Goal: Task Accomplishment & Management: Use online tool/utility

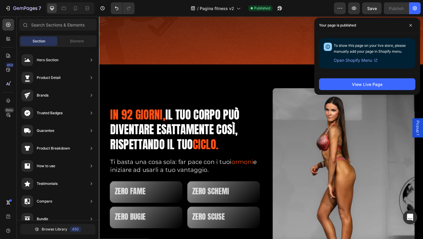
scroll to position [441, 0]
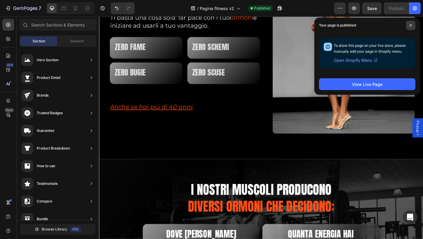
click at [410, 24] on icon at bounding box center [410, 25] width 3 height 3
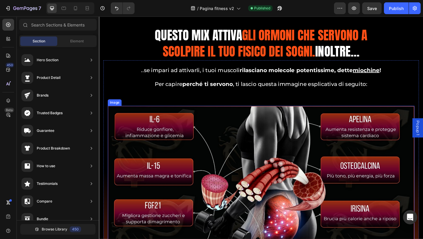
scroll to position [3399, 0]
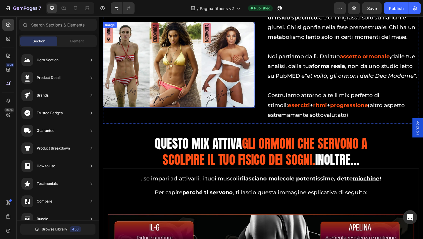
click at [212, 77] on img at bounding box center [185, 68] width 165 height 93
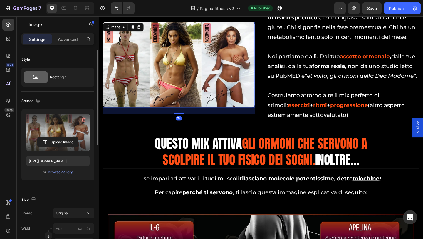
click at [69, 133] on label at bounding box center [57, 132] width 63 height 37
click at [69, 137] on input "file" at bounding box center [58, 142] width 41 height 10
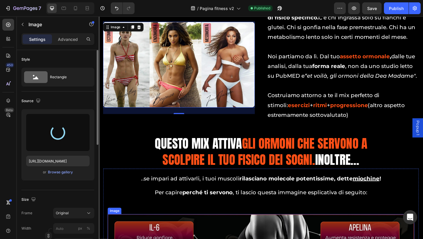
scroll to position [3605, 0]
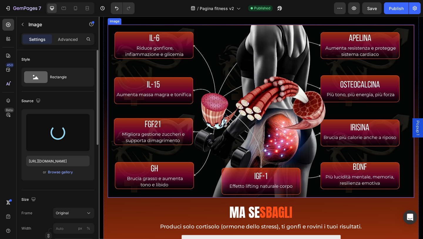
click at [252, 155] on img at bounding box center [275, 119] width 334 height 188
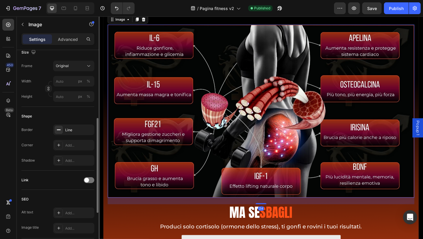
scroll to position [235, 0]
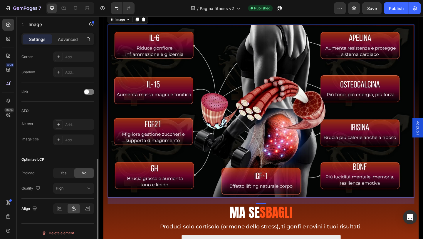
click at [83, 92] on div "Link" at bounding box center [57, 91] width 73 height 9
click at [86, 92] on span at bounding box center [86, 91] width 5 height 5
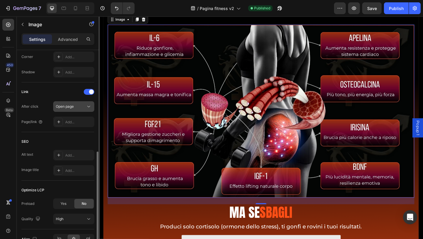
click at [80, 110] on button "Open page" at bounding box center [73, 106] width 41 height 11
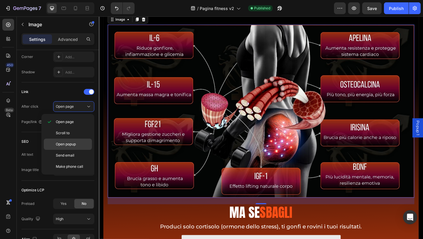
click at [76, 144] on span "Open popup" at bounding box center [66, 143] width 20 height 5
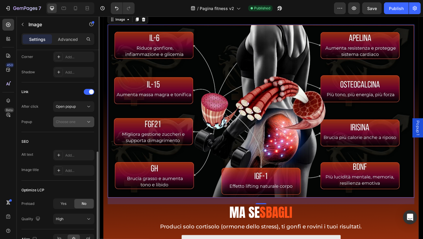
click at [72, 125] on button "Choose one" at bounding box center [73, 121] width 41 height 11
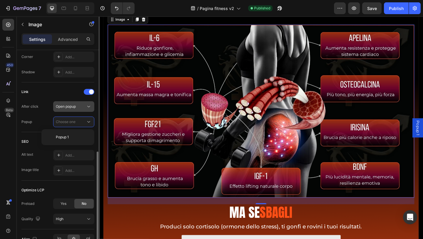
click at [74, 105] on span "Open popup" at bounding box center [66, 106] width 20 height 4
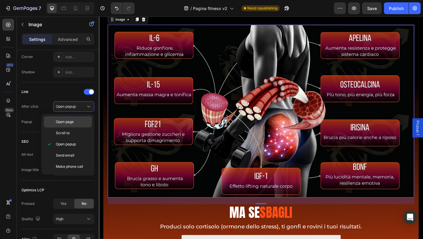
click at [67, 127] on div "Open page" at bounding box center [68, 132] width 48 height 11
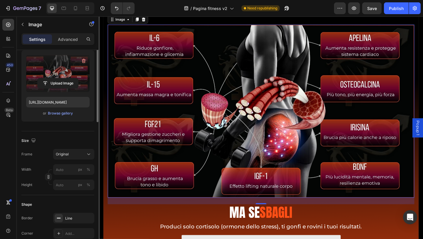
scroll to position [29, 0]
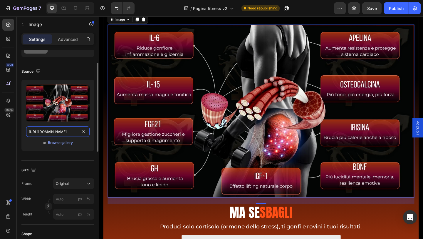
click at [65, 132] on input "[URL][DOMAIN_NAME]" at bounding box center [57, 131] width 63 height 11
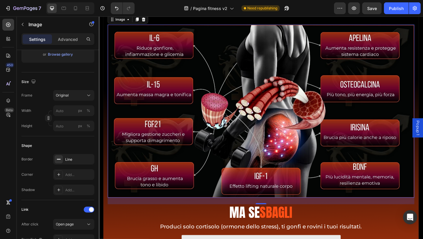
scroll to position [176, 0]
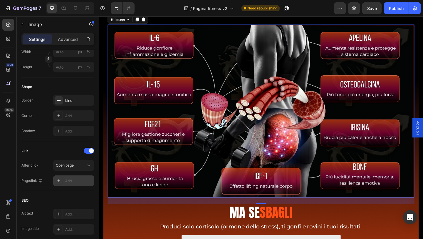
click at [71, 181] on div "Add..." at bounding box center [79, 180] width 28 height 5
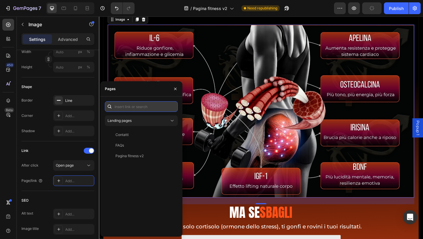
click at [132, 107] on input "text" at bounding box center [141, 106] width 73 height 11
paste input "[URL][DOMAIN_NAME]"
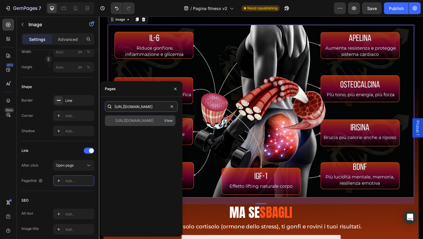
type input "[URL][DOMAIN_NAME]"
click at [167, 120] on div "View" at bounding box center [168, 120] width 9 height 5
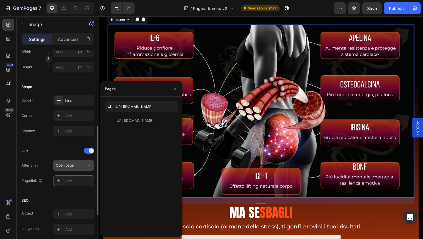
click at [77, 164] on div "Open page" at bounding box center [71, 164] width 30 height 5
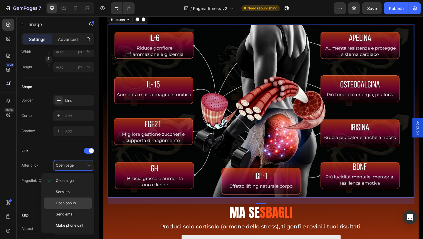
click at [74, 201] on span "Open popup" at bounding box center [66, 202] width 20 height 5
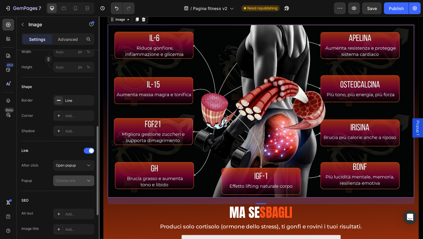
click at [74, 183] on span "Choose one" at bounding box center [66, 180] width 20 height 5
click at [85, 182] on div "Choose one" at bounding box center [71, 180] width 30 height 5
click at [80, 182] on div "Choose one" at bounding box center [71, 180] width 30 height 5
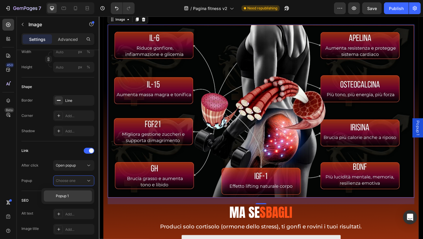
click at [78, 195] on p "Popup 1" at bounding box center [72, 195] width 33 height 5
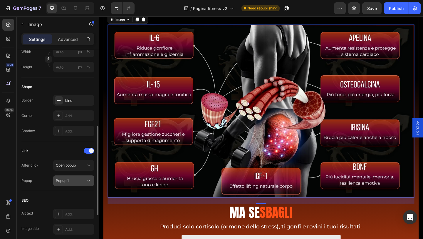
click at [78, 179] on div "Popup 1" at bounding box center [71, 180] width 30 height 5
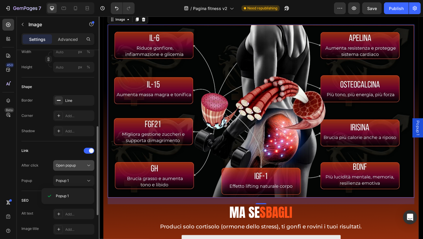
click at [79, 166] on div "Open popup" at bounding box center [71, 164] width 30 height 5
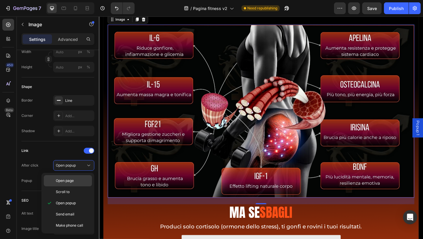
click at [75, 186] on div "Open page" at bounding box center [68, 191] width 48 height 11
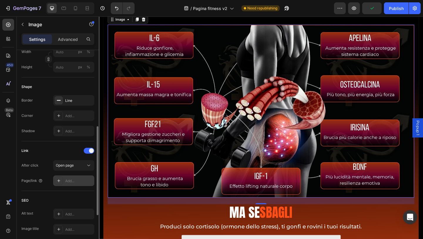
click at [77, 179] on div "Add..." at bounding box center [73, 180] width 41 height 11
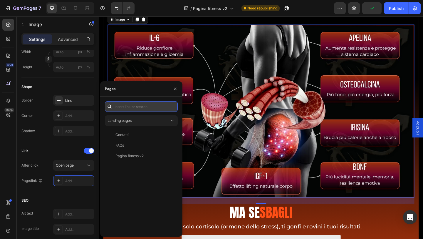
click at [137, 107] on input "text" at bounding box center [141, 106] width 73 height 11
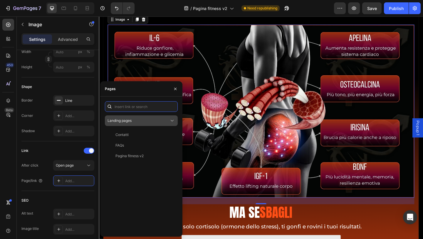
paste input "[URL][DOMAIN_NAME]"
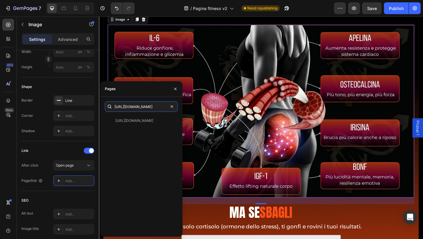
type input "[URL][DOMAIN_NAME]"
click at [151, 152] on div "[URL][DOMAIN_NAME] View" at bounding box center [141, 173] width 73 height 116
click at [176, 89] on icon "button" at bounding box center [175, 88] width 2 height 2
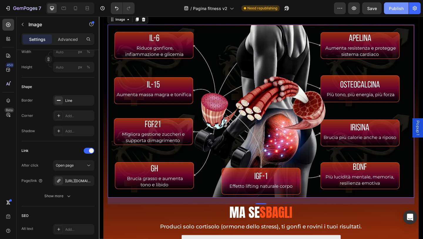
drag, startPoint x: 403, startPoint y: 7, endPoint x: 227, endPoint y: 56, distance: 183.2
click at [403, 7] on div "Publish" at bounding box center [396, 8] width 15 height 6
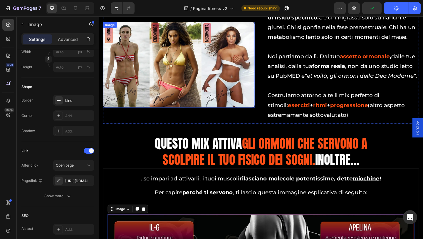
click at [194, 72] on img at bounding box center [185, 68] width 165 height 93
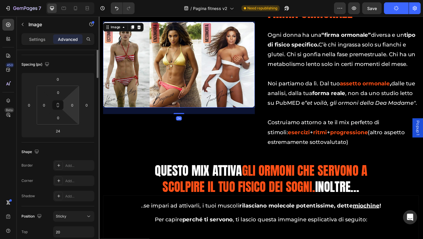
scroll to position [0, 0]
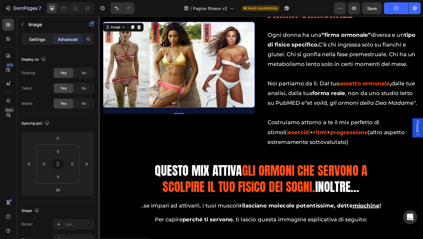
click at [43, 36] on p "Settings" at bounding box center [37, 39] width 16 height 6
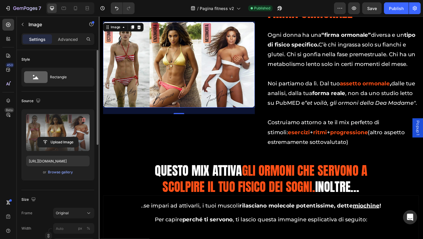
click at [64, 131] on label at bounding box center [57, 132] width 63 height 37
click at [64, 137] on input "file" at bounding box center [58, 142] width 41 height 10
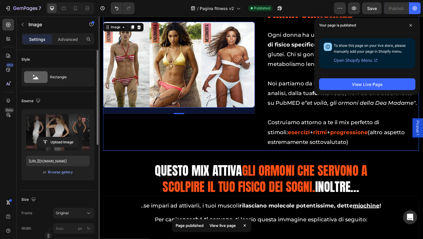
type input "[URL][DOMAIN_NAME]"
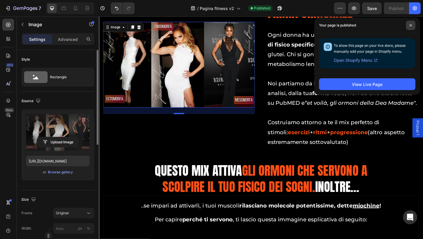
click at [411, 26] on icon at bounding box center [410, 25] width 3 height 3
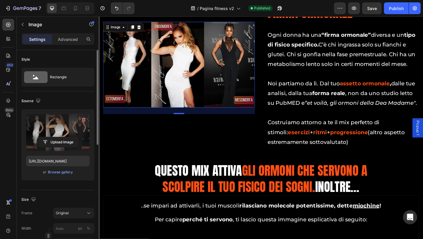
click at [306, 7] on div "/ Pagina fitness v2 Published" at bounding box center [236, 8] width 195 height 12
click at [397, 9] on div "Publish" at bounding box center [396, 8] width 15 height 6
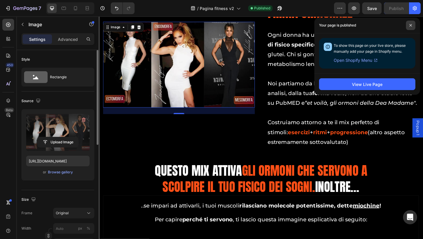
click at [413, 24] on span at bounding box center [410, 25] width 9 height 9
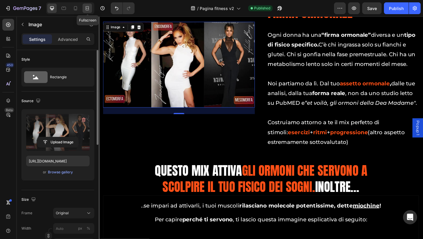
click at [89, 9] on icon at bounding box center [87, 8] width 6 height 6
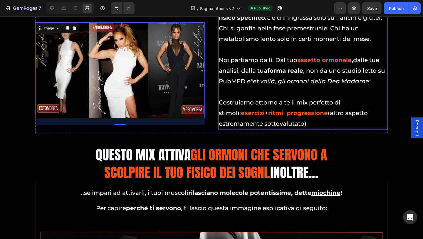
scroll to position [3399, 0]
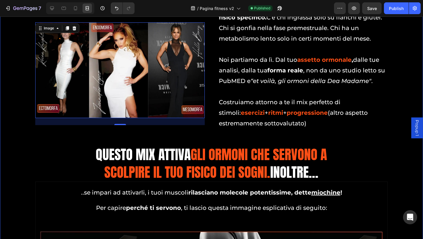
click at [387, 148] on div "2° Pilastro Heading FIRMA ORMONALE Heading Ogni donna ha una “firma ormonale” d…" at bounding box center [211, 235] width 414 height 546
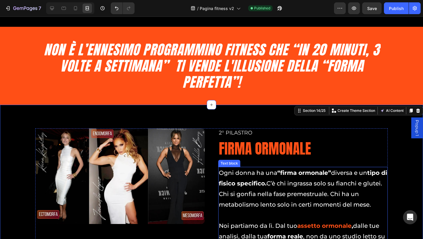
scroll to position [3282, 0]
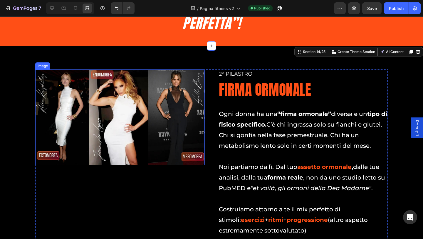
click at [308, 126] on p "Ogni donna ha una “firma ormonale” diversa e un tipo di fisico specifico. C’è c…" at bounding box center [303, 129] width 168 height 42
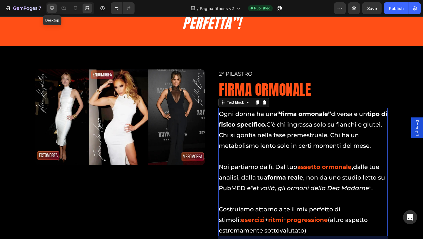
click at [52, 9] on icon at bounding box center [52, 8] width 6 height 6
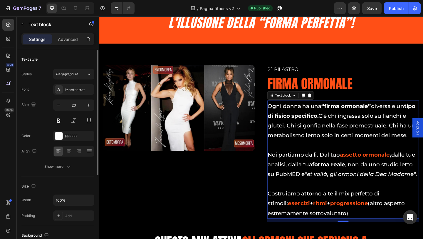
click at [415, 138] on p "Ogni donna ha una “firma ormonale” diversa e un tipo di fisico specifico. C’è c…" at bounding box center [365, 129] width 164 height 42
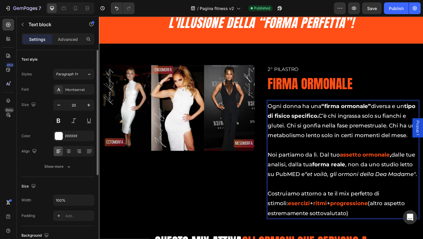
click at [352, 127] on p "Ogni donna ha una “firma ormonale” diversa e un tipo di fisico specifico. C’è c…" at bounding box center [365, 129] width 164 height 42
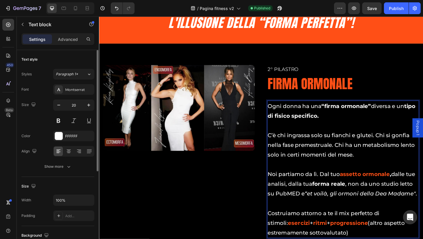
click at [398, 145] on p "C’è chi ingrassa solo su fianchi e glutei. Chi si gonfia nella fase premestrual…" at bounding box center [365, 156] width 164 height 32
click at [391, 159] on p "Chi si gonfia nella fase premestruale. Chi ha un metabolismo lento solo in cert…" at bounding box center [365, 161] width 164 height 21
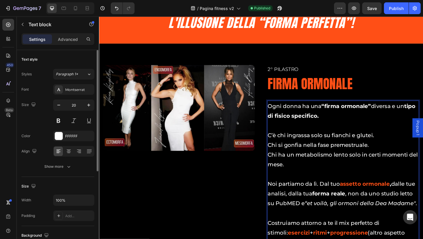
scroll to position [3311, 0]
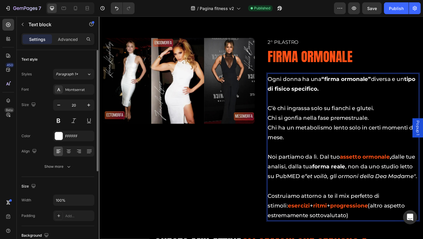
click at [336, 169] on p "Noi partiamo da lì. Dal tuo assetto ormonale , dalle tue analisi, dalla tua for…" at bounding box center [365, 180] width 164 height 32
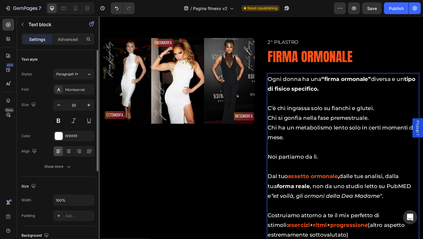
click at [397, 118] on p "C’è chi ingrassa solo su fianchi e glutei." at bounding box center [365, 116] width 164 height 11
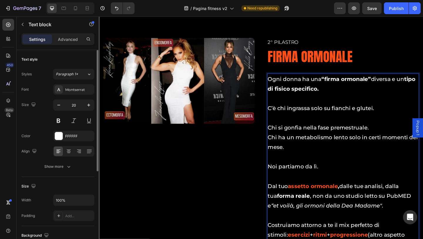
click at [394, 136] on p "Chi si gonfia nella fase premestruale." at bounding box center [365, 137] width 164 height 11
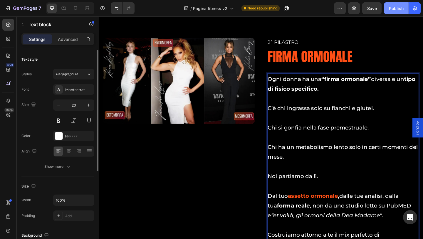
click at [396, 7] on div "Publish" at bounding box center [396, 8] width 15 height 6
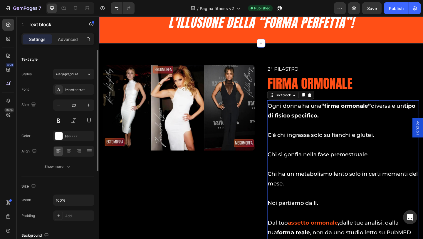
scroll to position [3282, 0]
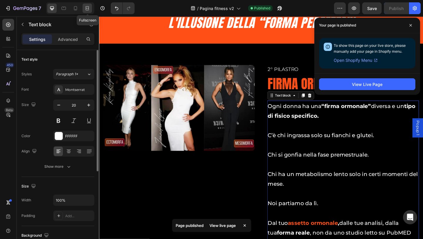
click at [88, 9] on icon at bounding box center [87, 8] width 6 height 6
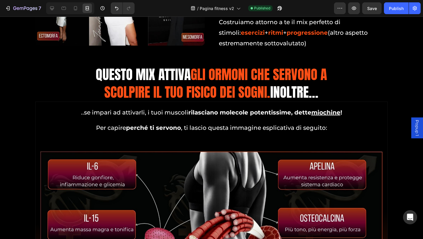
scroll to position [3546, 0]
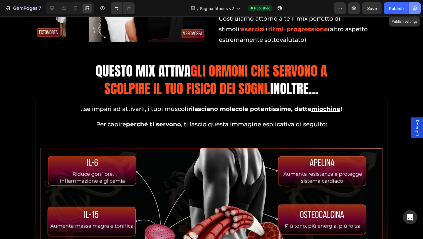
click at [414, 13] on button "button" at bounding box center [415, 8] width 12 height 12
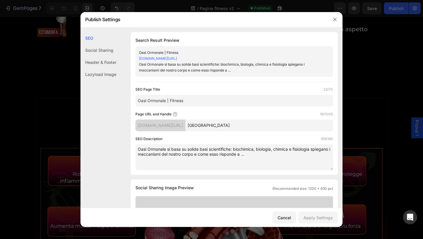
click at [219, 125] on input "[GEOGRAPHIC_DATA]" at bounding box center [259, 125] width 148 height 12
drag, startPoint x: 229, startPoint y: 58, endPoint x: 139, endPoint y: 60, distance: 90.2
click at [139, 60] on div "[DOMAIN_NAME][URL]" at bounding box center [229, 59] width 181 height 6
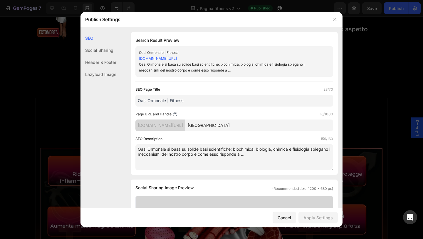
copy link "[DOMAIN_NAME][URL]"
